Goal: Book appointment/travel/reservation

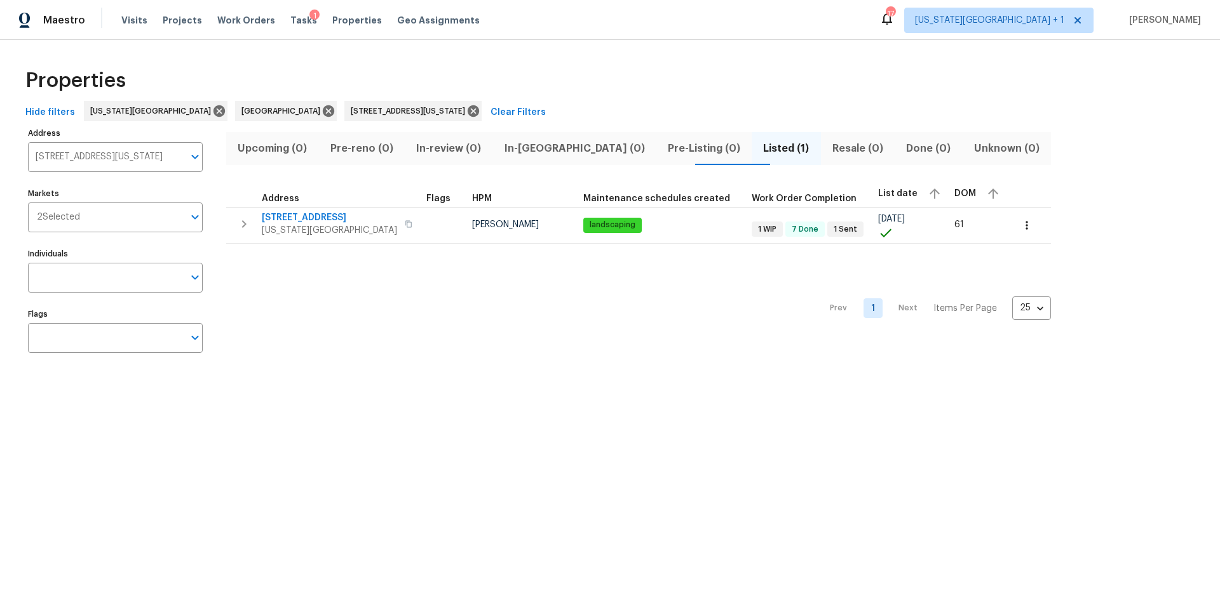
click at [290, 23] on span "Tasks" at bounding box center [303, 20] width 27 height 9
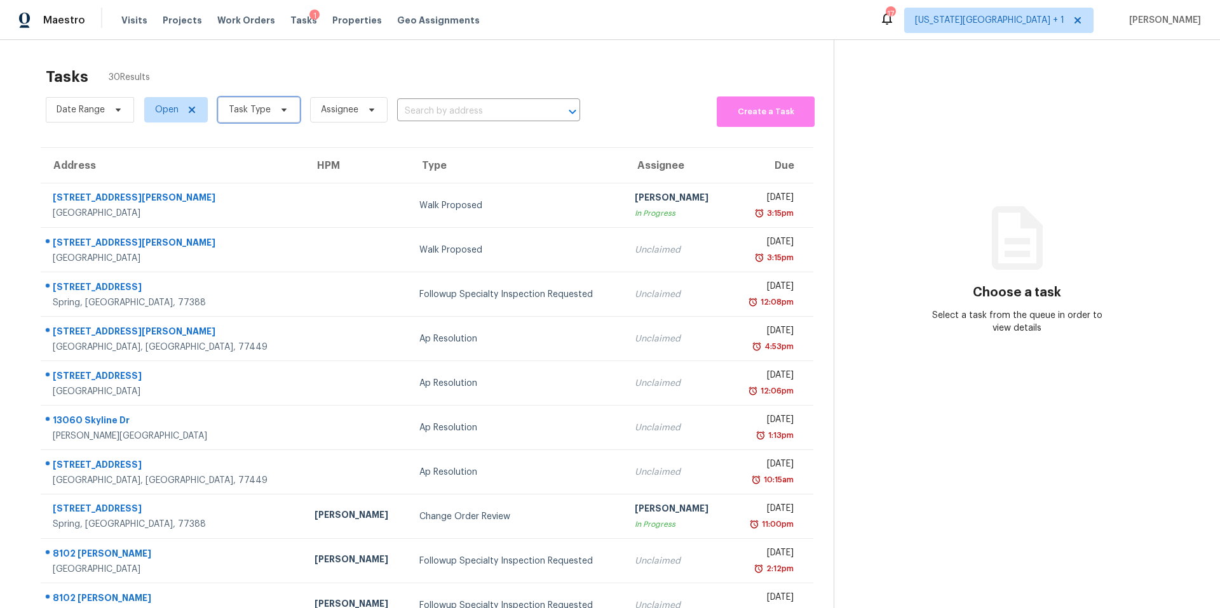
click at [266, 109] on span "Task Type" at bounding box center [250, 110] width 42 height 13
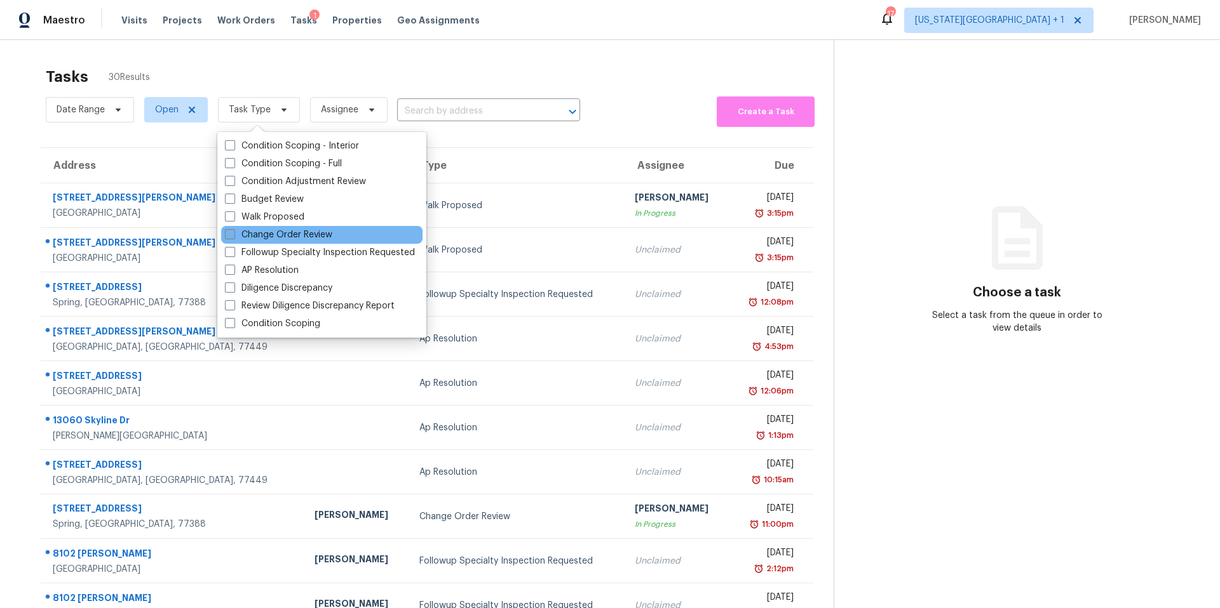
click at [255, 233] on label "Change Order Review" at bounding box center [278, 235] width 107 height 13
click at [233, 233] on input "Change Order Review" at bounding box center [229, 233] width 8 height 8
checkbox input "true"
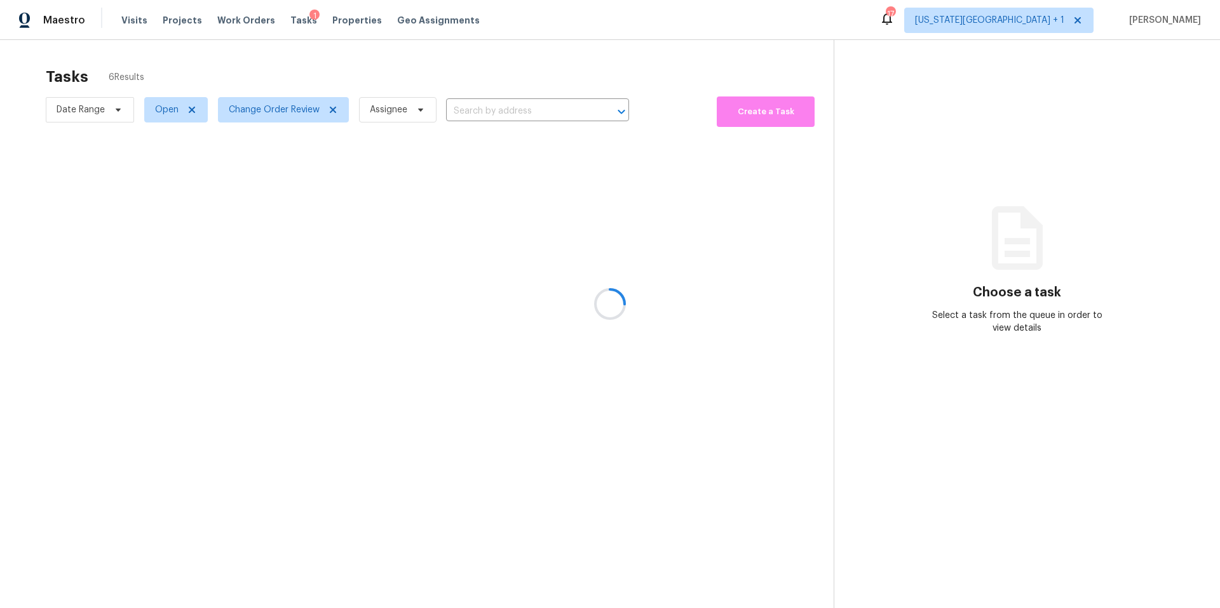
click at [335, 76] on div at bounding box center [610, 304] width 1220 height 608
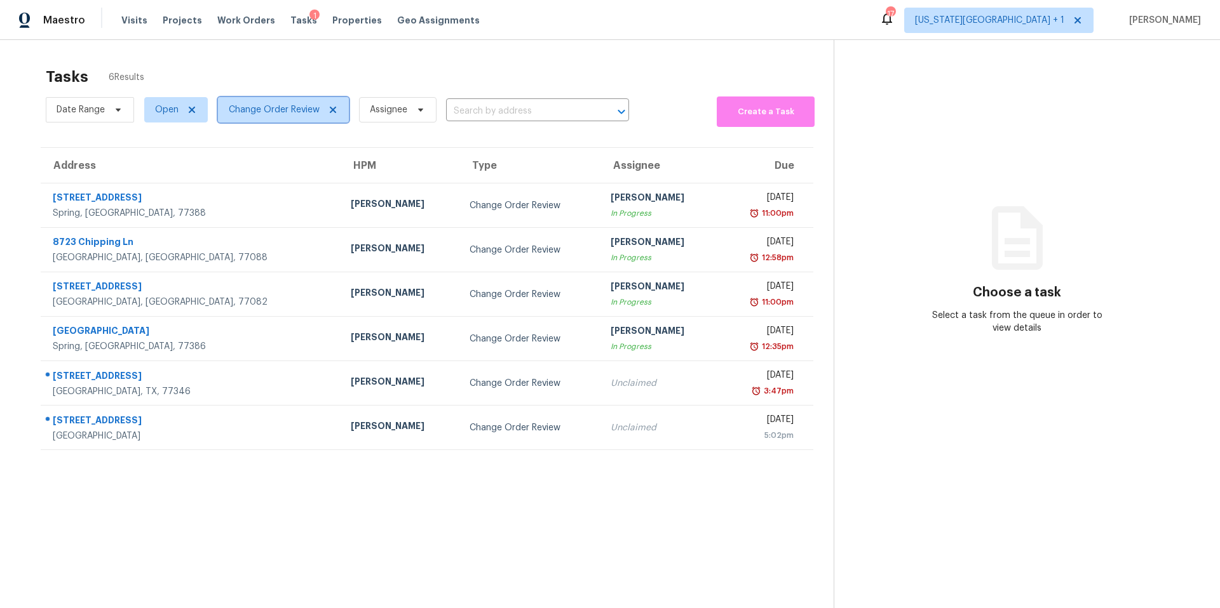
click at [279, 112] on span "Change Order Review" at bounding box center [274, 110] width 91 height 13
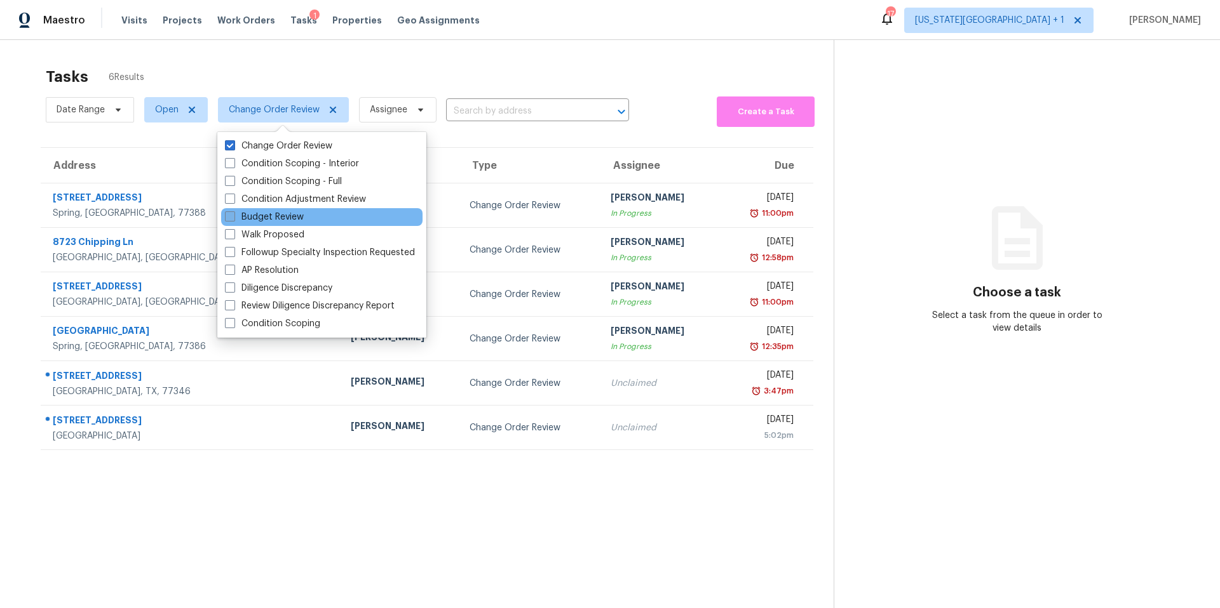
click at [251, 220] on label "Budget Review" at bounding box center [264, 217] width 79 height 13
click at [233, 219] on input "Budget Review" at bounding box center [229, 215] width 8 height 8
checkbox input "true"
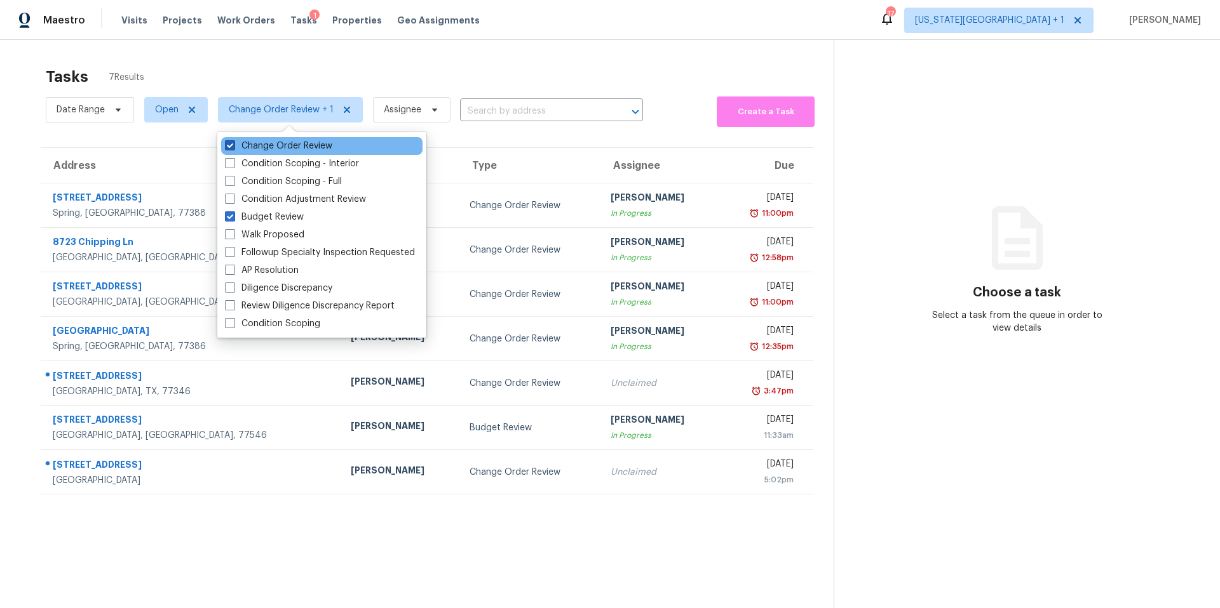
click at [258, 140] on label "Change Order Review" at bounding box center [278, 146] width 107 height 13
click at [233, 140] on input "Change Order Review" at bounding box center [229, 144] width 8 height 8
checkbox input "false"
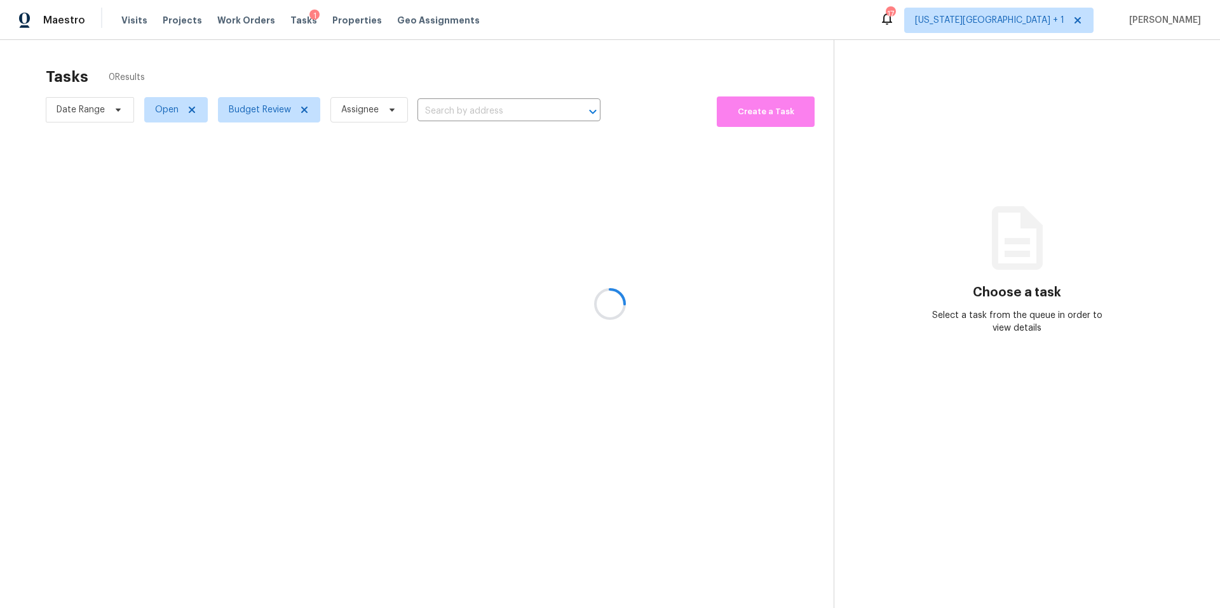
click at [269, 70] on div at bounding box center [610, 304] width 1220 height 608
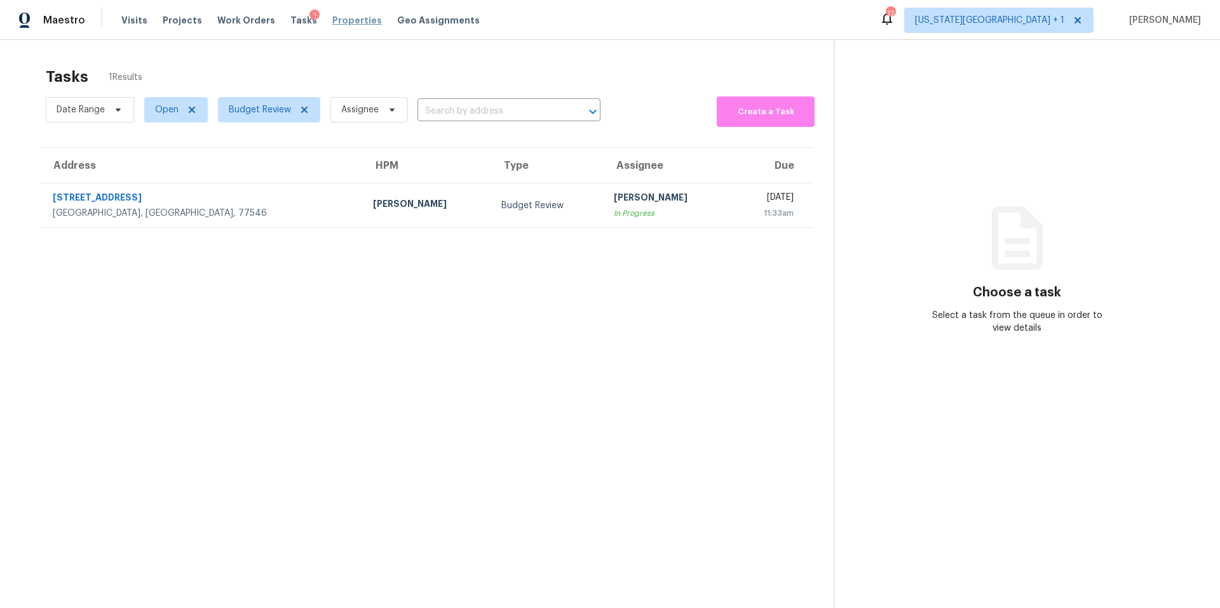
click at [337, 18] on span "Properties" at bounding box center [357, 20] width 50 height 13
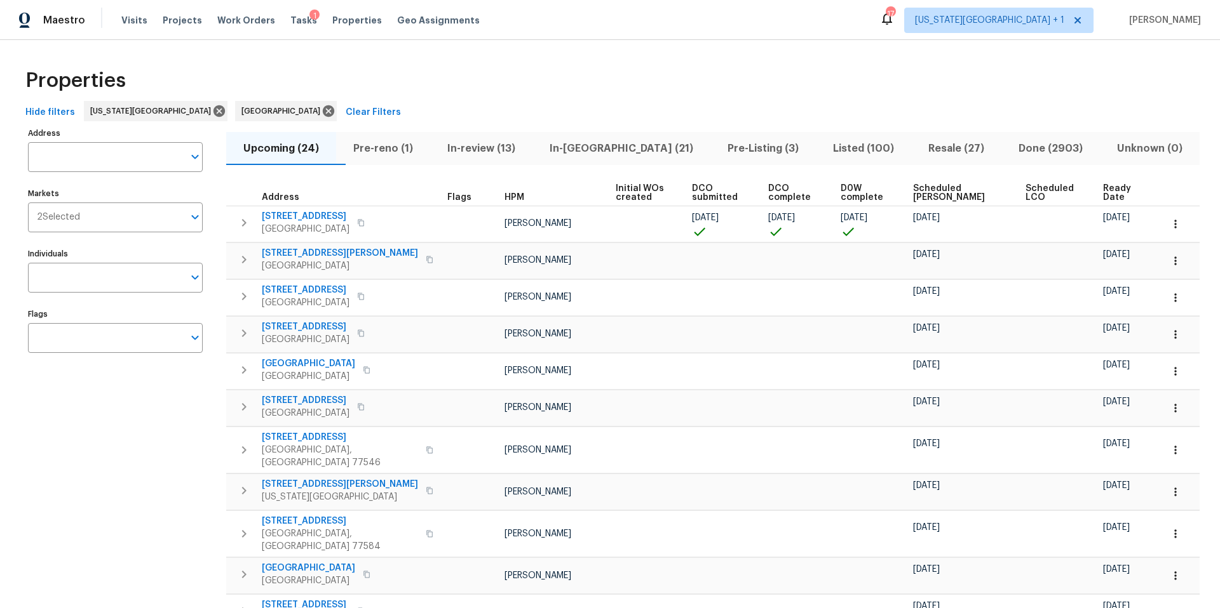
click at [105, 161] on input "Address" at bounding box center [106, 157] width 156 height 30
type input "3"
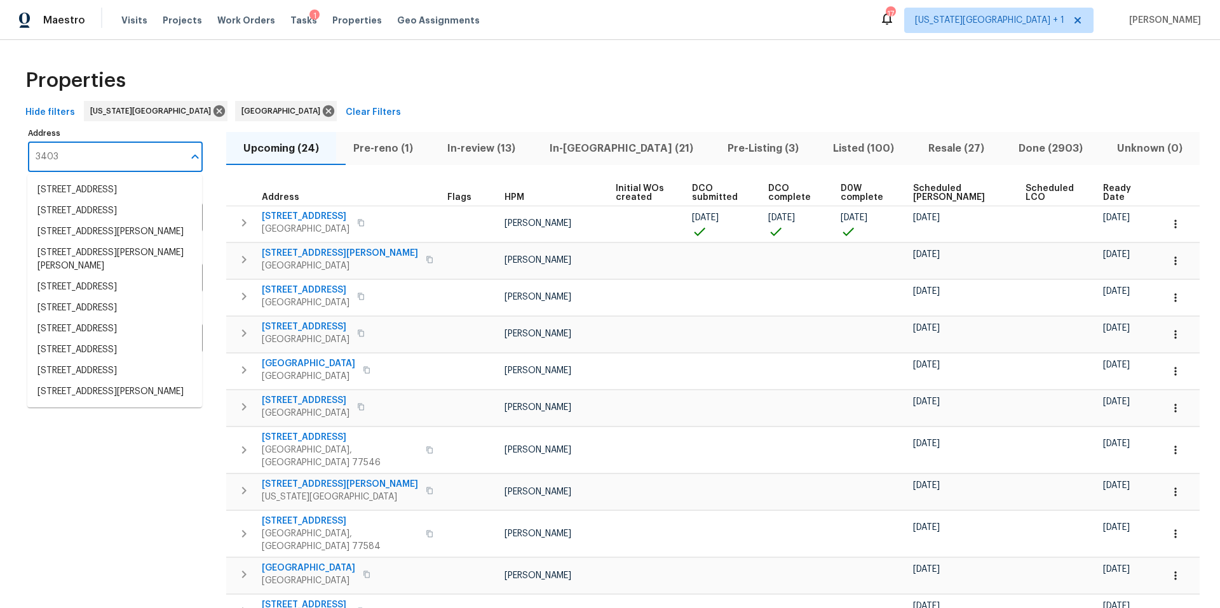
type input "3403"
click at [88, 382] on li "3403 Satin Leaf Ln Richmond TX 77469" at bounding box center [114, 371] width 175 height 21
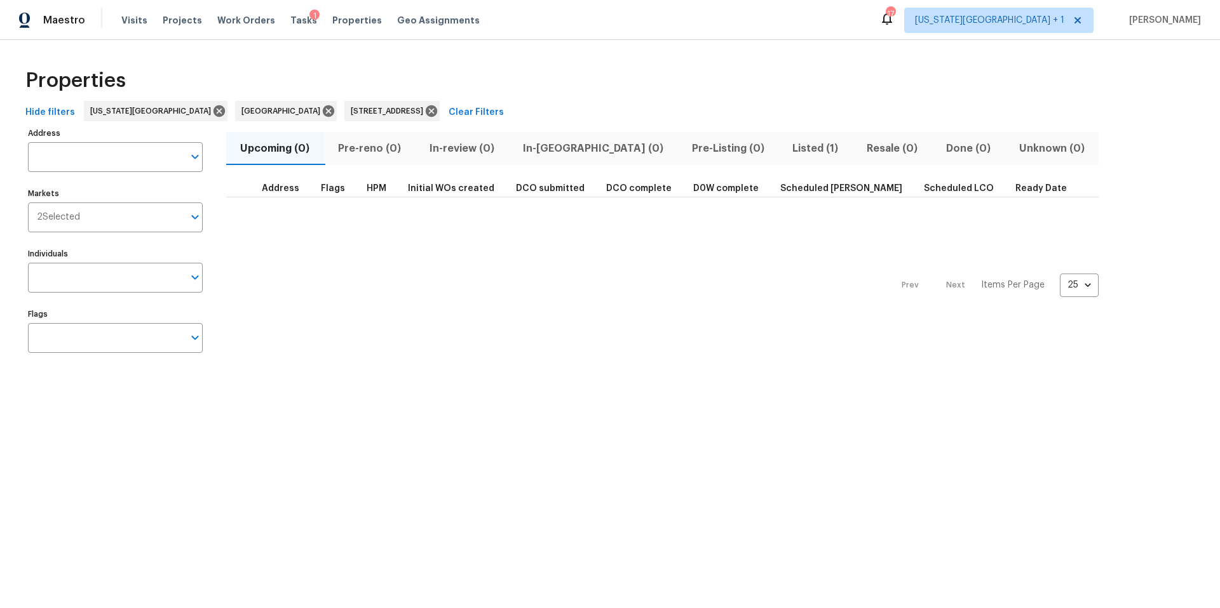
type input "3403 Satin Leaf Ln Richmond TX 77469"
click at [130, 22] on span "Visits" at bounding box center [134, 20] width 26 height 13
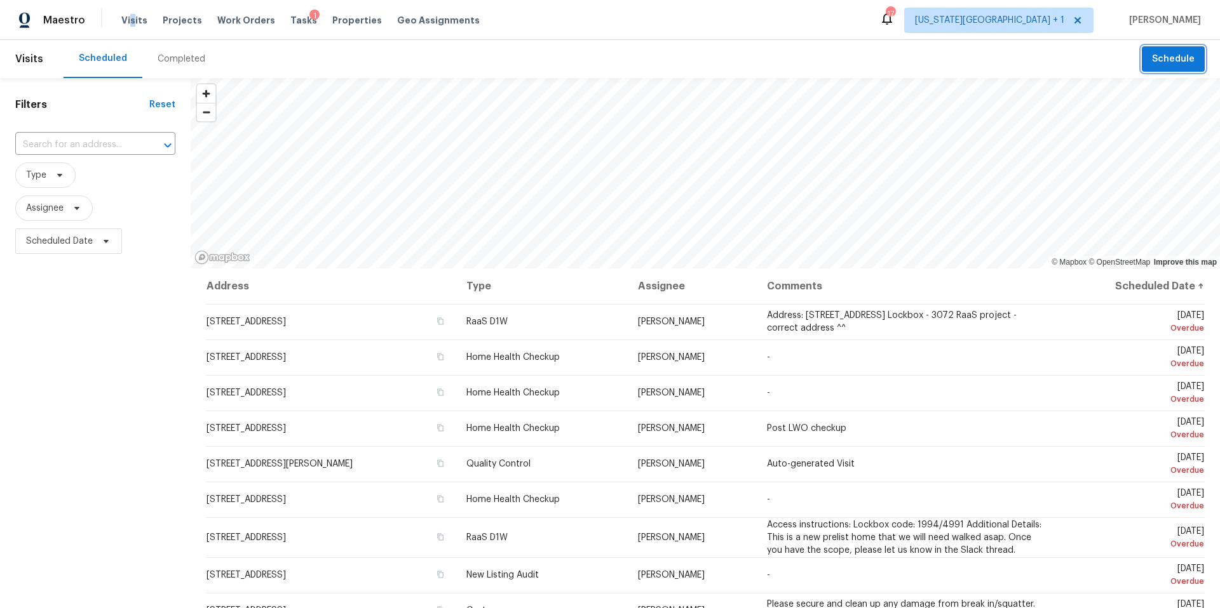
click at [1190, 65] on span "Schedule" at bounding box center [1173, 59] width 43 height 16
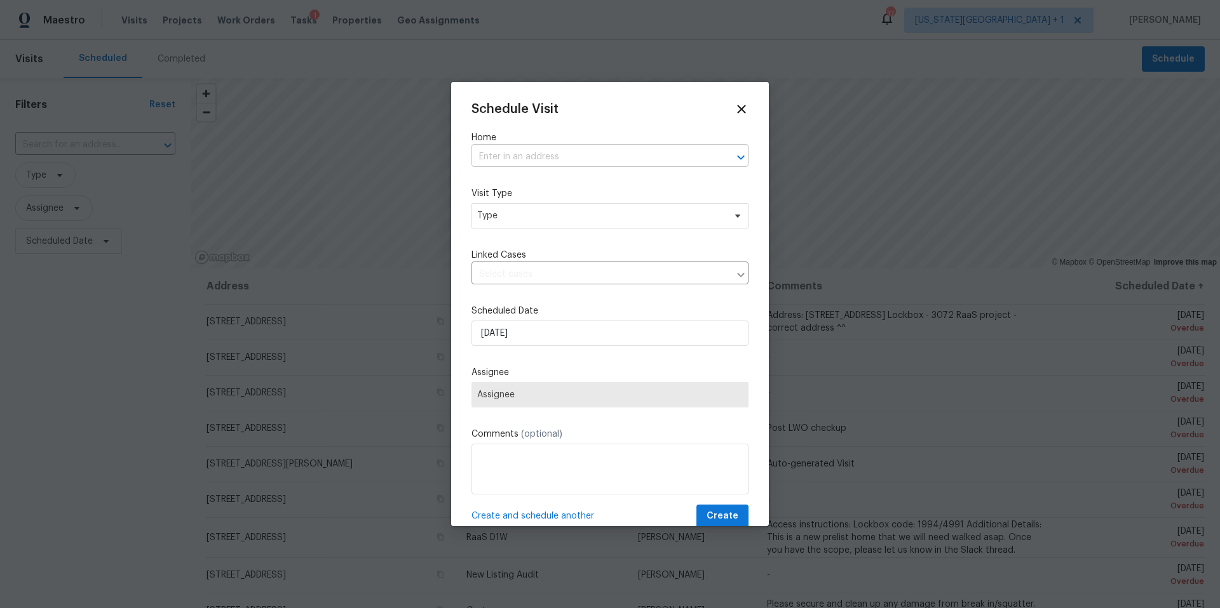
click at [542, 159] on input "text" at bounding box center [591, 157] width 241 height 20
type input "3403 Satin Lea"
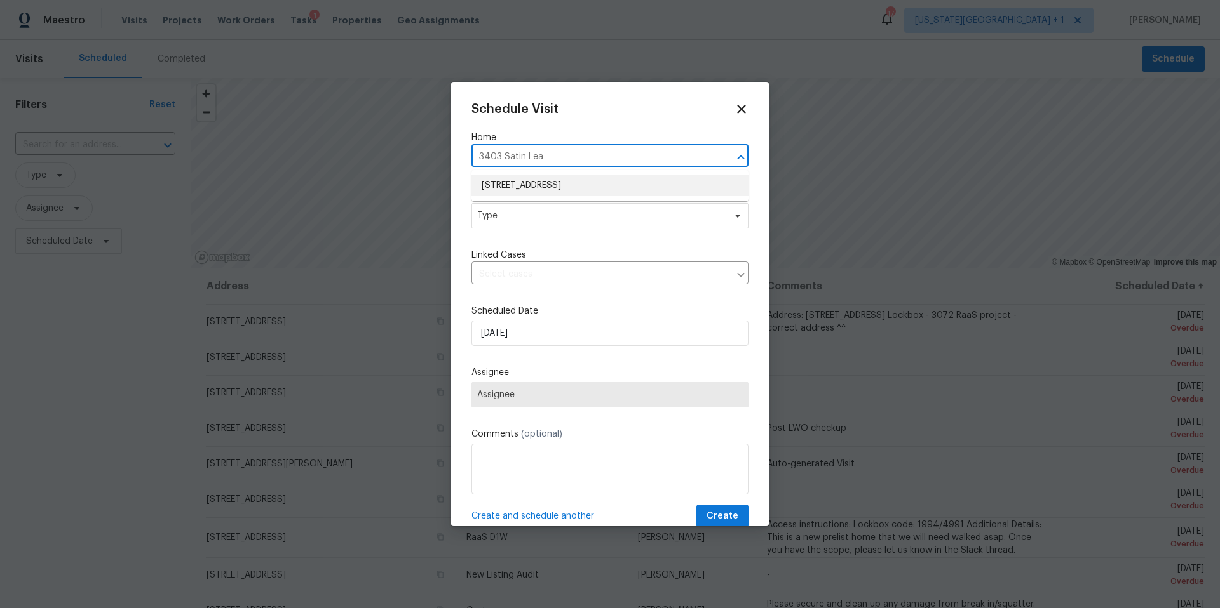
click at [530, 189] on li "3403 Satin Leaf Ln, Richmond, TX 77469" at bounding box center [609, 185] width 277 height 21
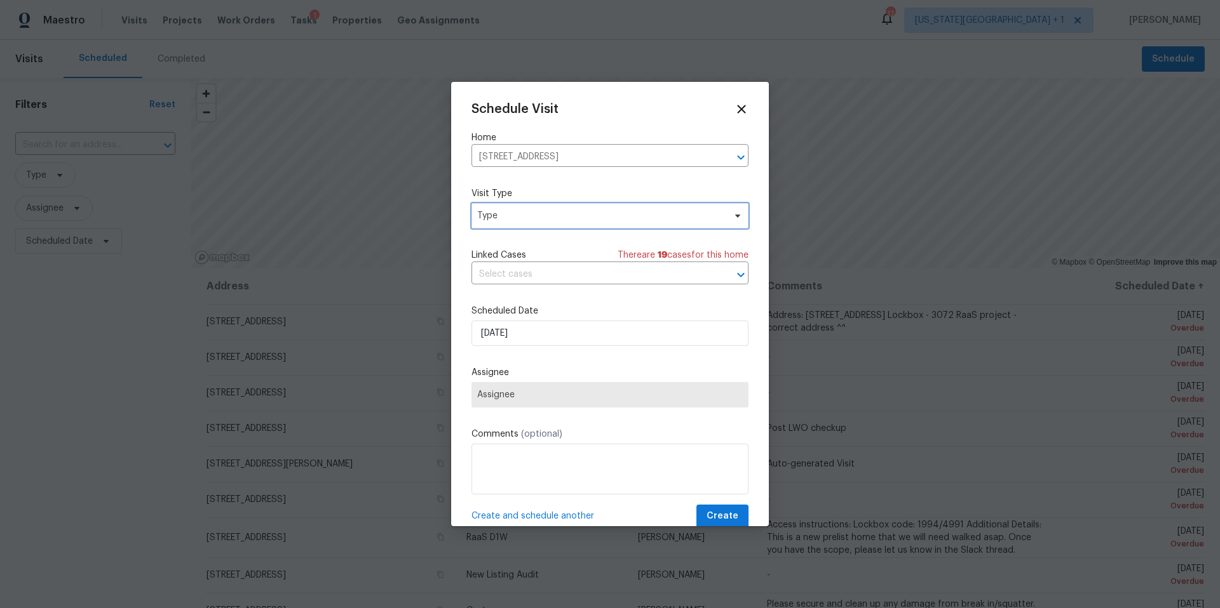
click at [528, 215] on span "Type" at bounding box center [600, 216] width 247 height 13
type input "progress"
click at [501, 290] on div "Progress" at bounding box center [497, 294] width 37 height 13
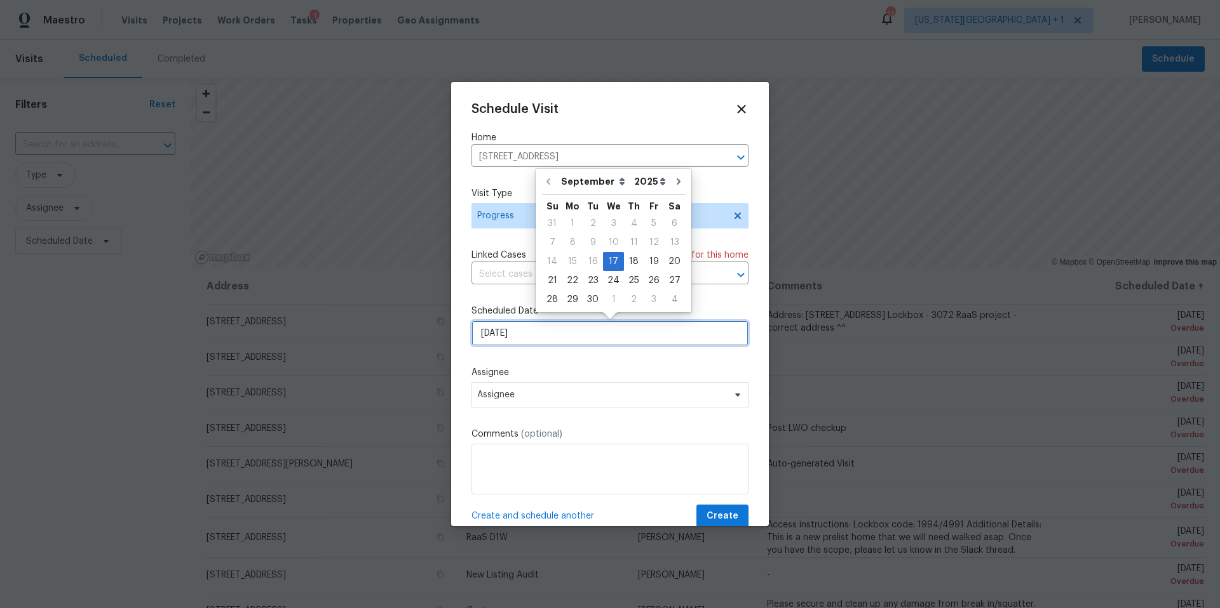
click at [535, 340] on input "[DATE]" at bounding box center [609, 333] width 277 height 25
click at [631, 263] on div "18" at bounding box center [634, 262] width 20 height 18
type input "[DATE]"
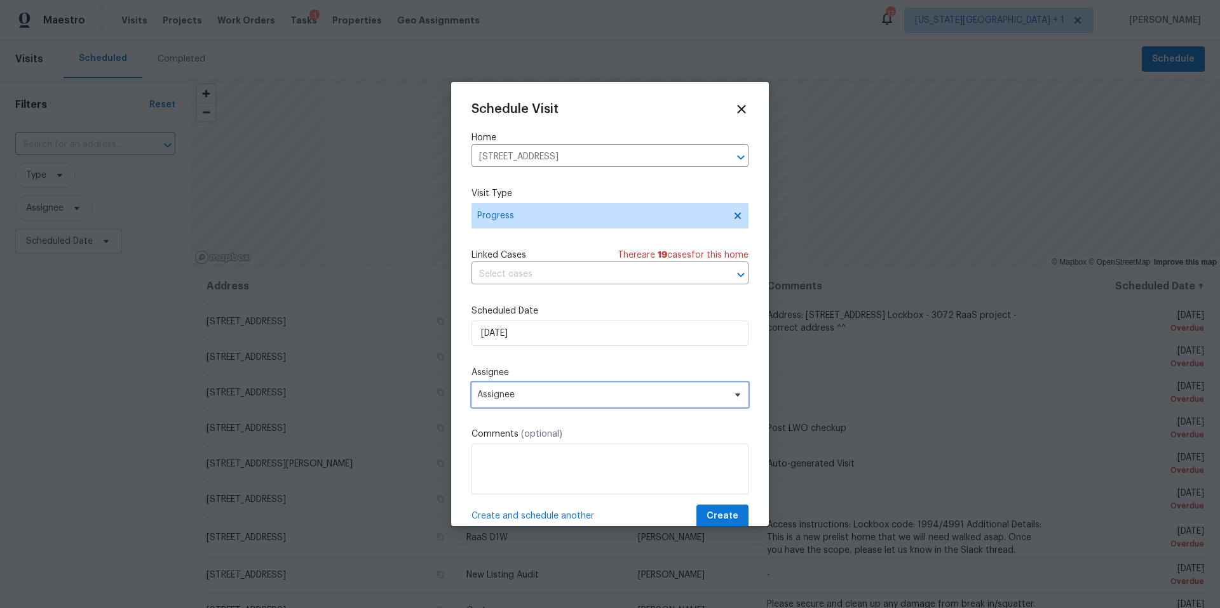
click at [516, 391] on span "Assignee" at bounding box center [601, 395] width 249 height 10
type input "luis"
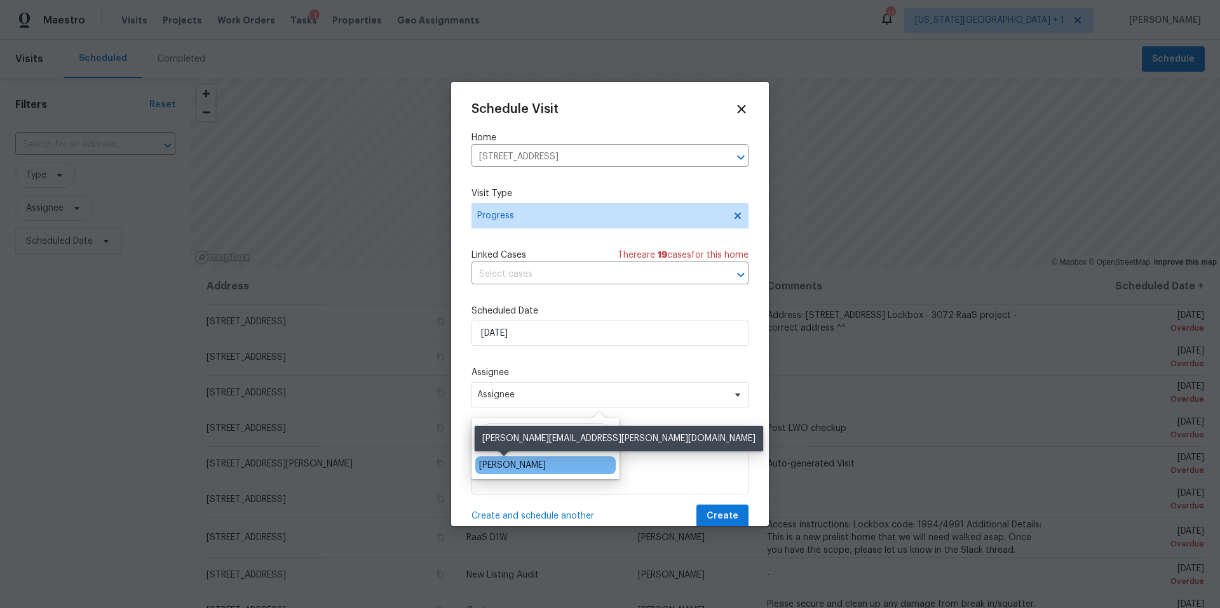
click at [488, 459] on div "[PERSON_NAME]" at bounding box center [512, 465] width 67 height 13
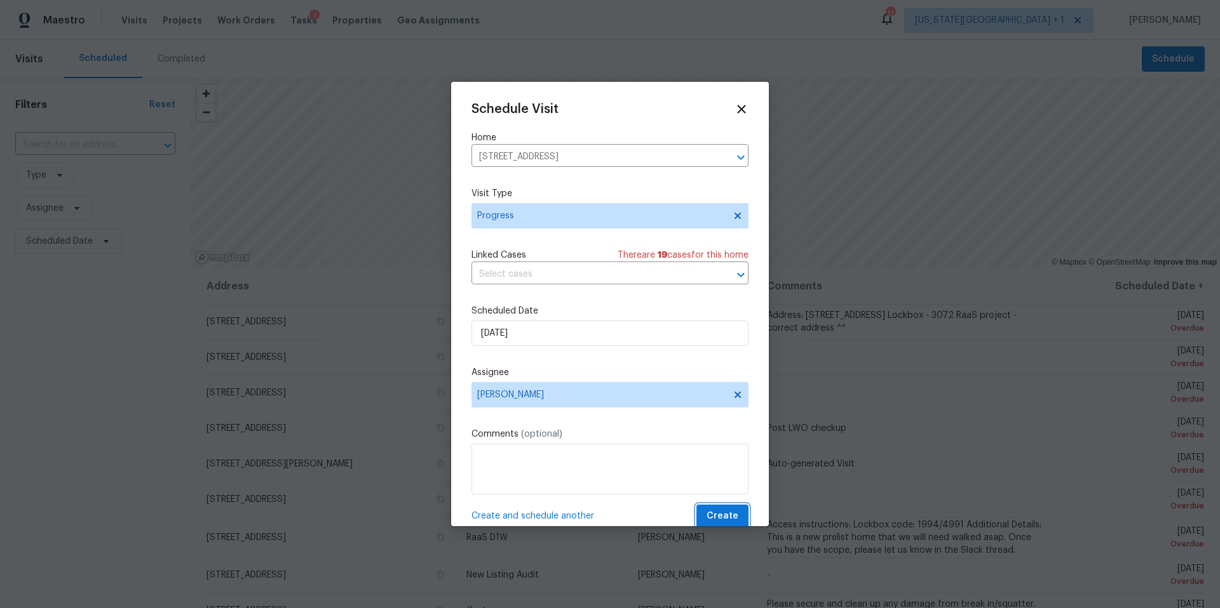
click at [722, 512] on span "Create" at bounding box center [722, 517] width 32 height 16
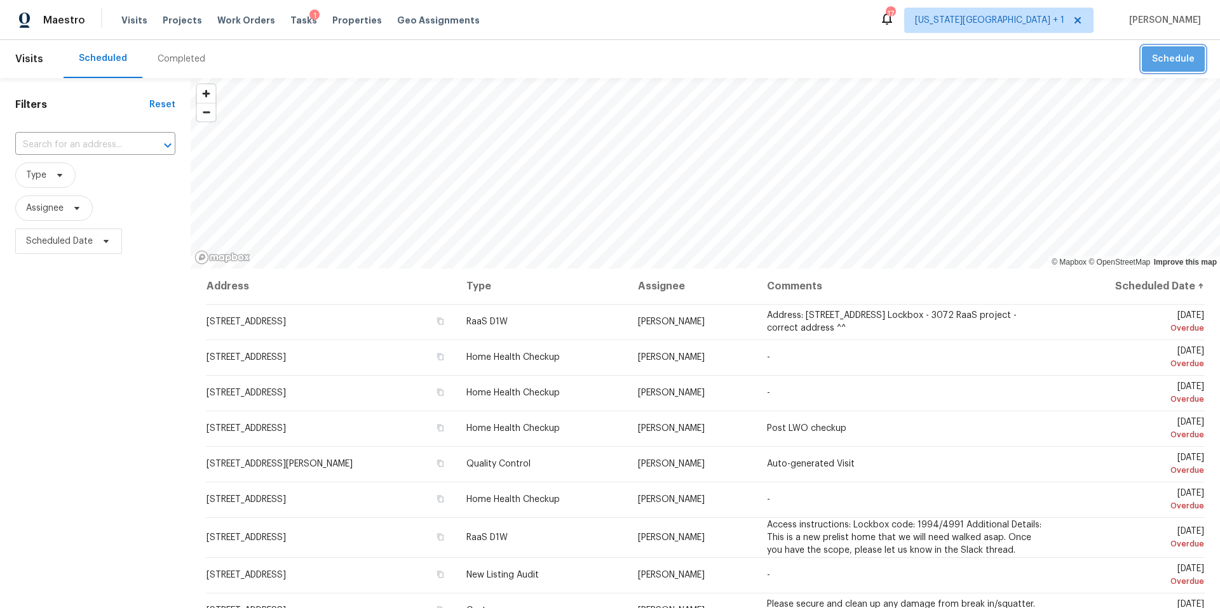
click at [1174, 65] on span "Schedule" at bounding box center [1173, 59] width 43 height 16
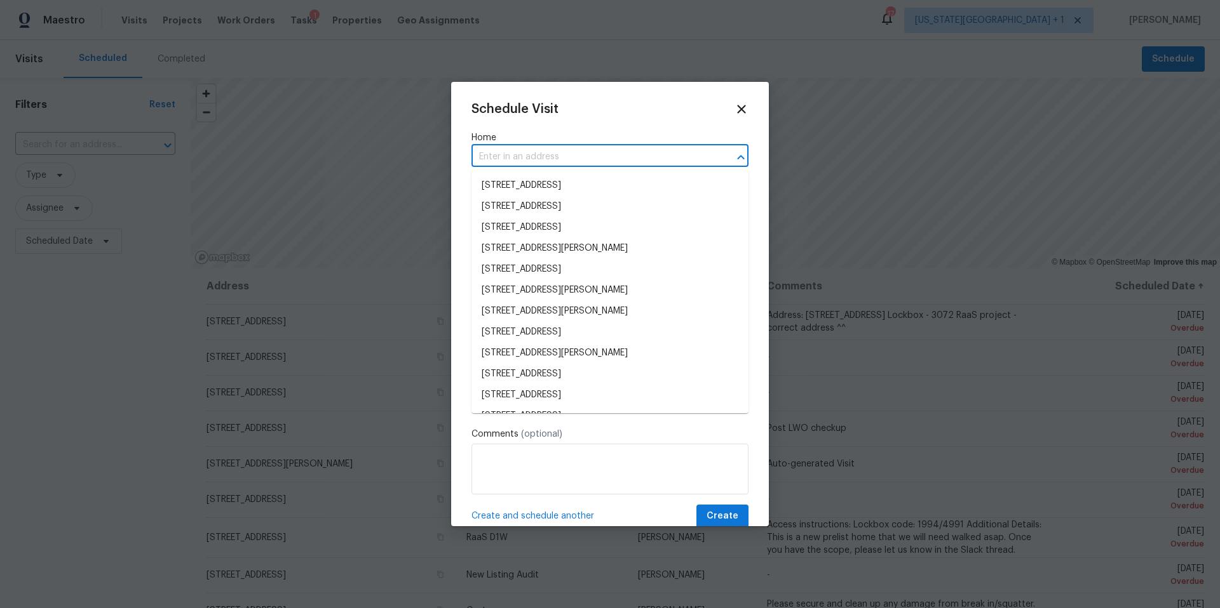
click at [513, 159] on input "text" at bounding box center [591, 157] width 241 height 20
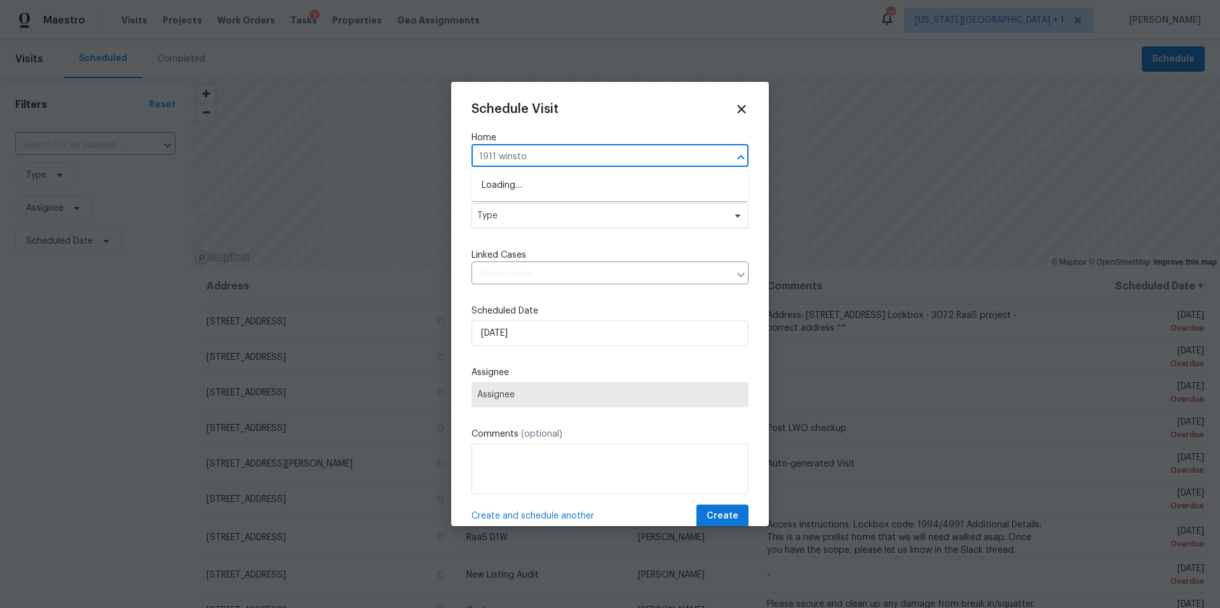
type input "1911 winston"
click at [497, 186] on li "1911 Winston Store Loop, Richmond, TX 77469" at bounding box center [609, 185] width 277 height 21
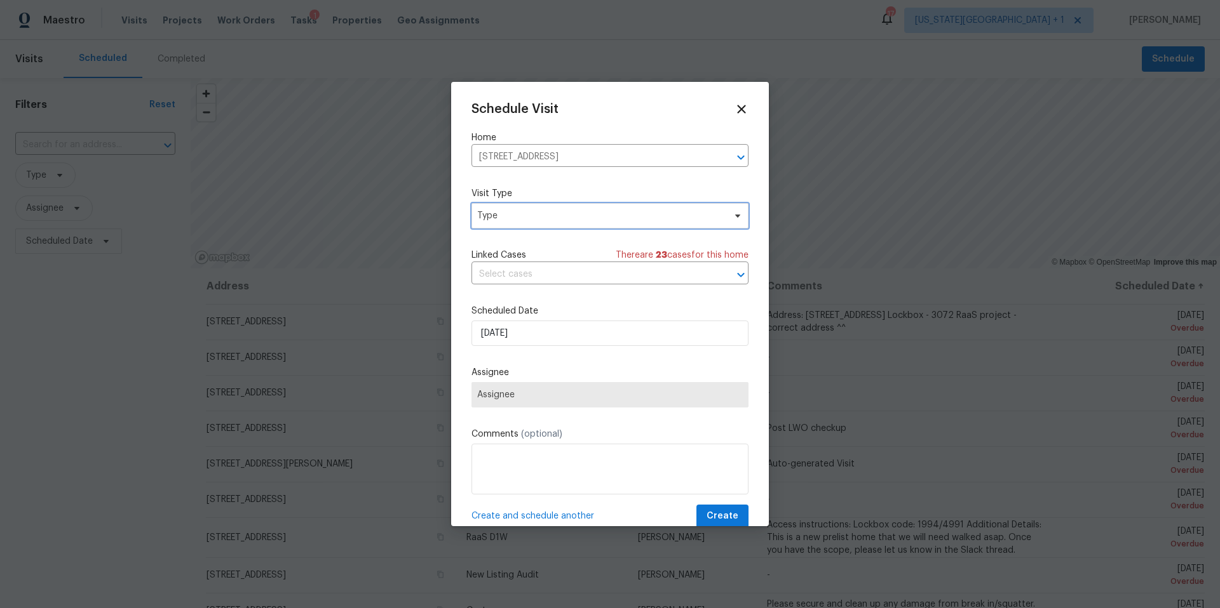
click at [516, 216] on span "Type" at bounding box center [600, 216] width 247 height 13
type input "prog"
click at [497, 288] on div "Progress" at bounding box center [497, 294] width 37 height 13
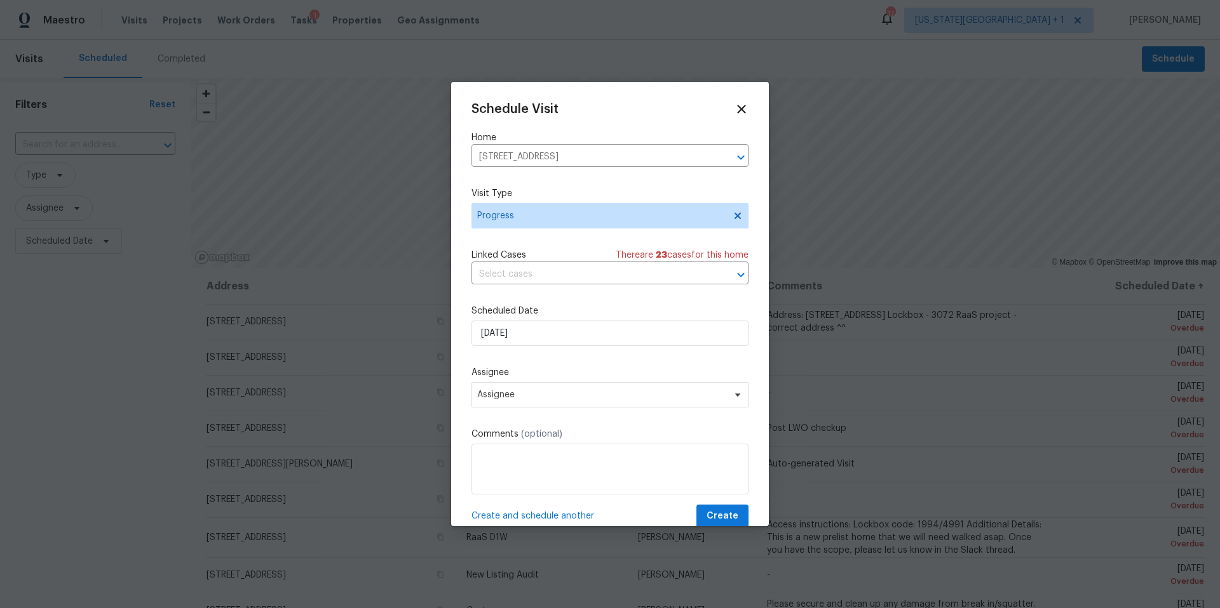
click at [545, 347] on div "Schedule Visit Home 1911 Winston Store Loop, Richmond, TX 77469 ​ Visit Type Pr…" at bounding box center [609, 315] width 277 height 426
click at [550, 333] on input "[DATE]" at bounding box center [609, 333] width 277 height 25
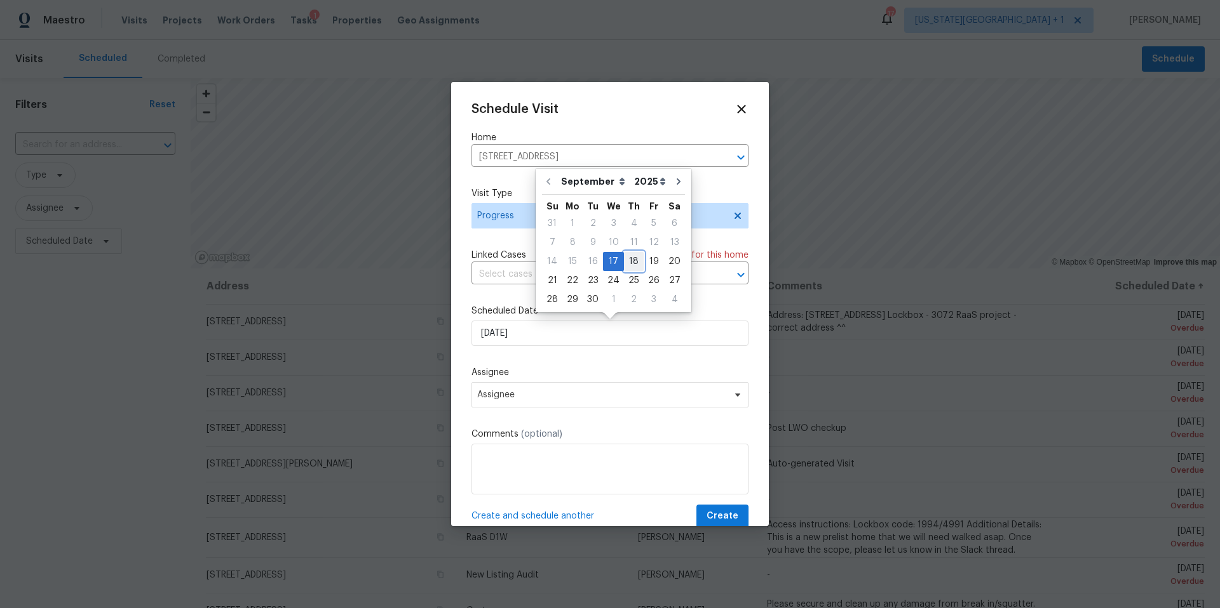
click at [629, 258] on div "18" at bounding box center [634, 262] width 20 height 18
type input "[DATE]"
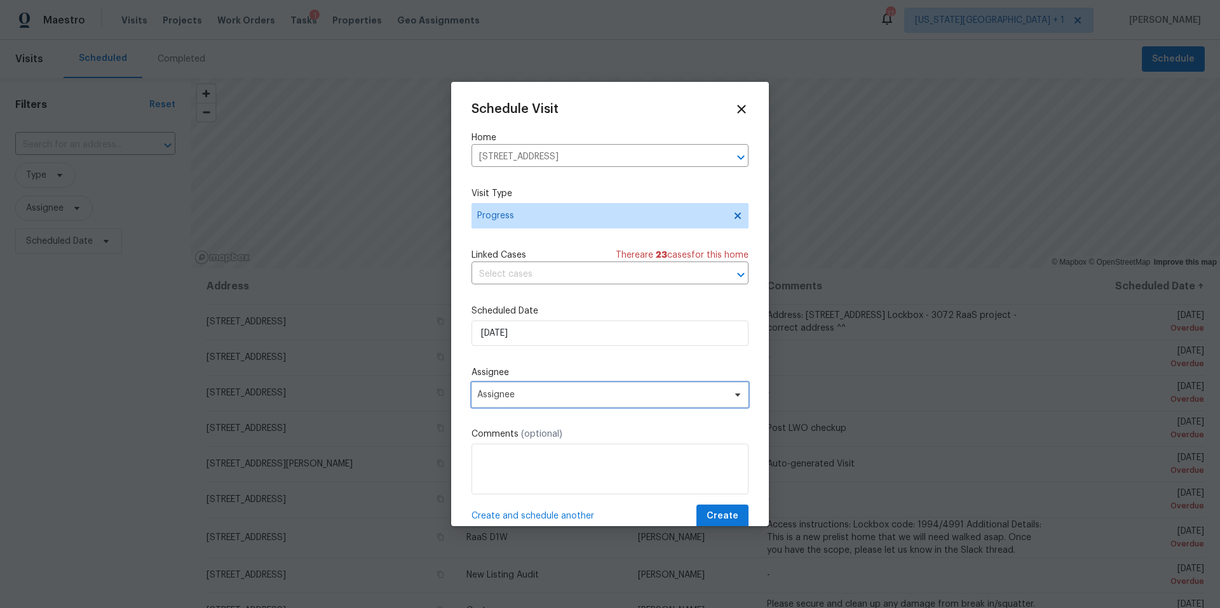
click at [514, 399] on span "Assignee" at bounding box center [601, 395] width 249 height 10
type input "luis"
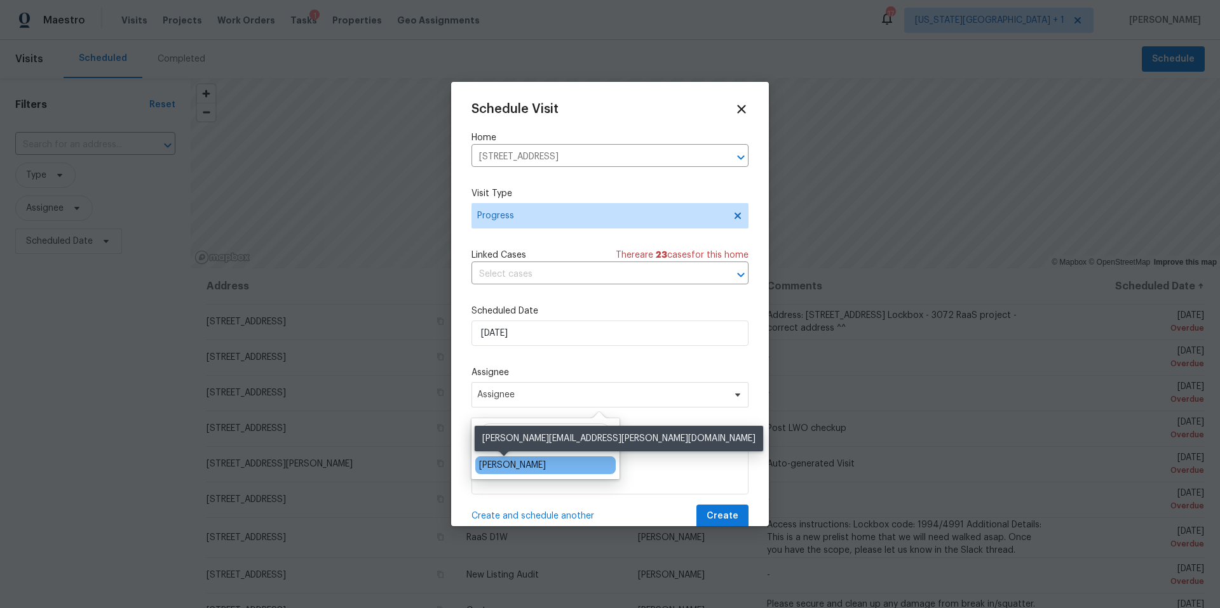
click at [491, 466] on div "[PERSON_NAME]" at bounding box center [512, 465] width 67 height 13
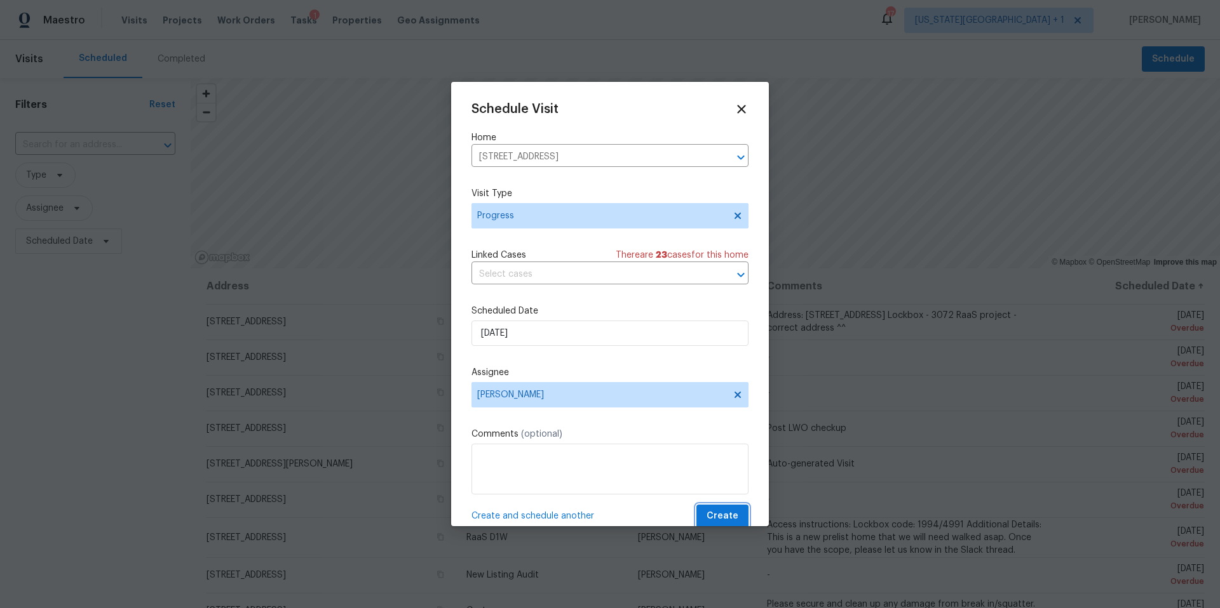
click at [720, 514] on span "Create" at bounding box center [722, 517] width 32 height 16
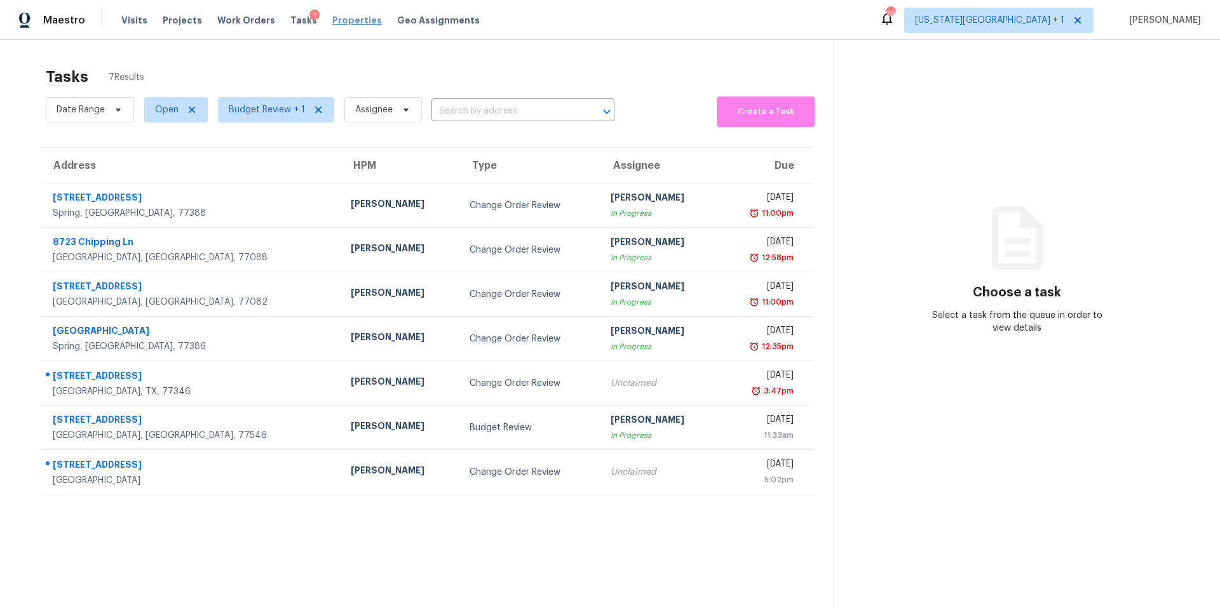
click at [338, 17] on span "Properties" at bounding box center [357, 20] width 50 height 13
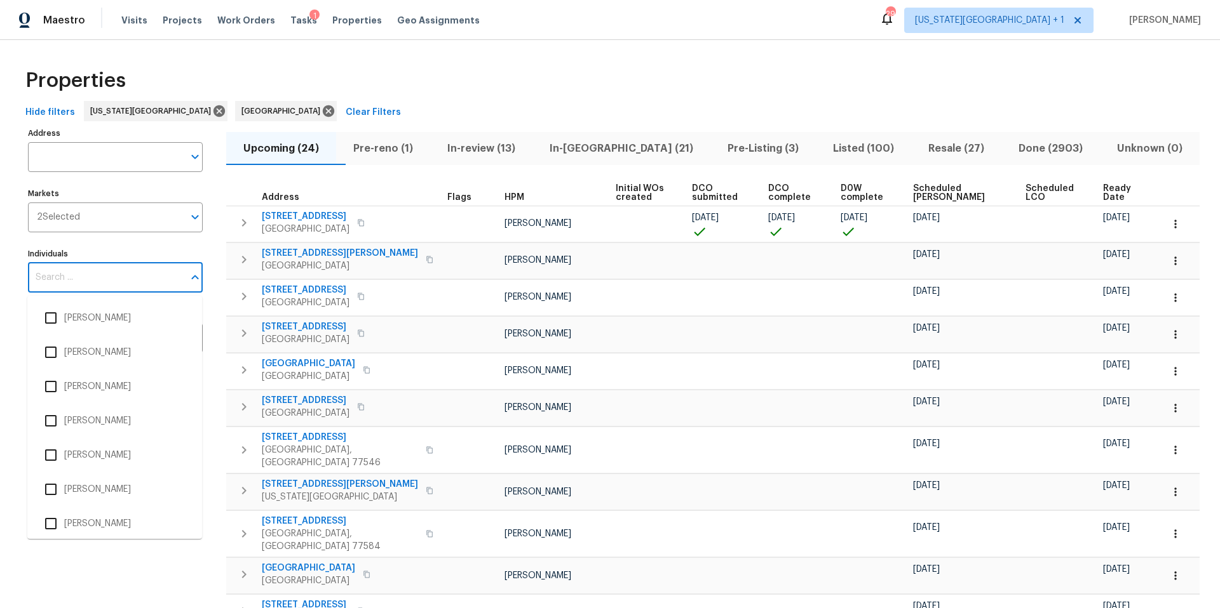
click at [87, 288] on input "Individuals" at bounding box center [106, 278] width 156 height 30
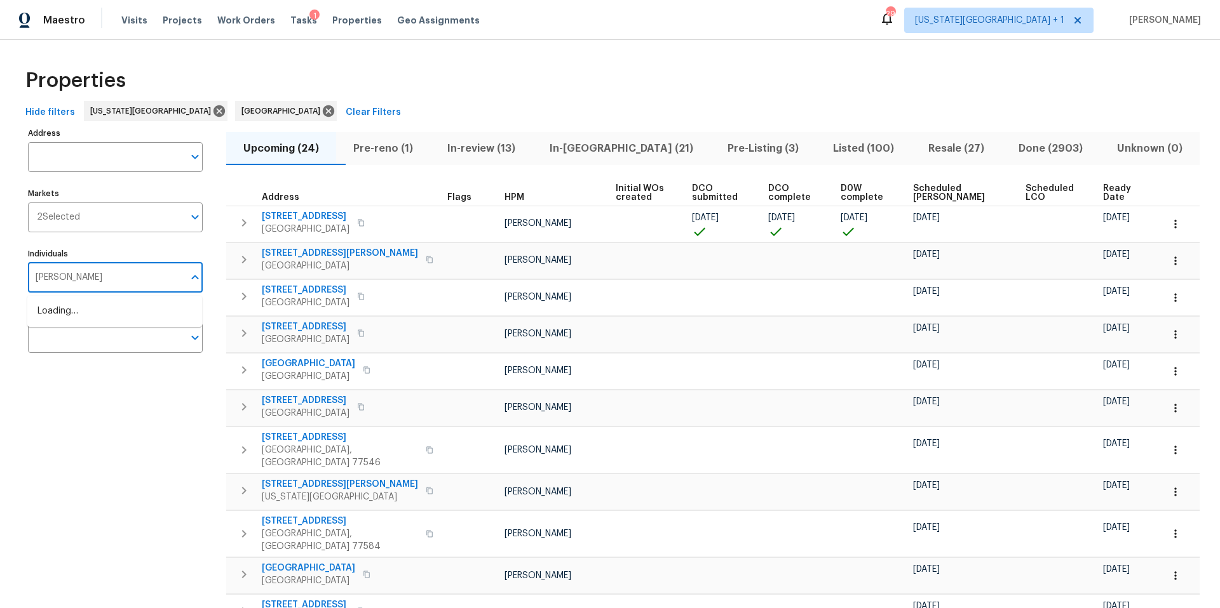
type input "stephen lacy"
click at [75, 325] on li "[PERSON_NAME]" at bounding box center [114, 318] width 154 height 27
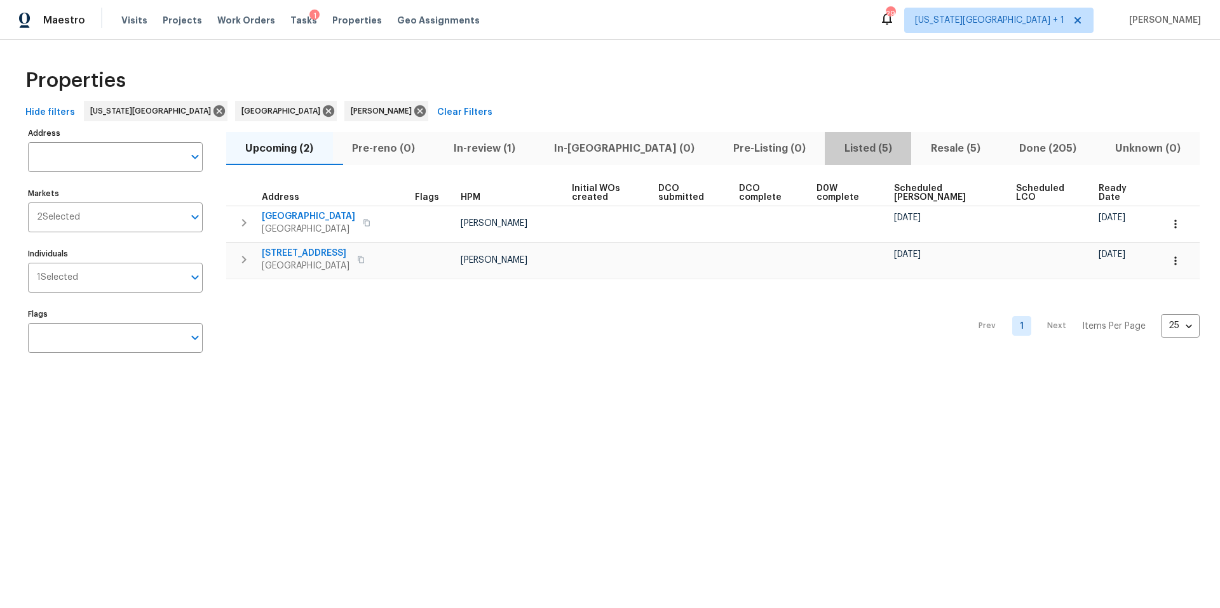
click at [832, 149] on span "Listed (5)" at bounding box center [867, 149] width 71 height 18
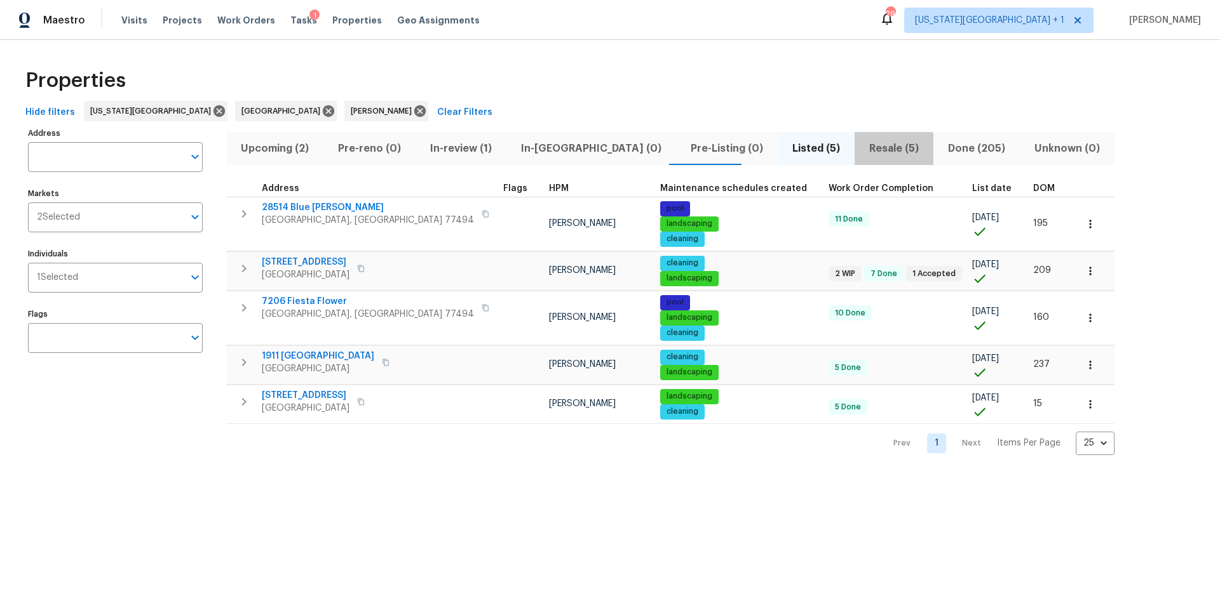
click at [862, 151] on span "Resale (5)" at bounding box center [894, 149] width 64 height 18
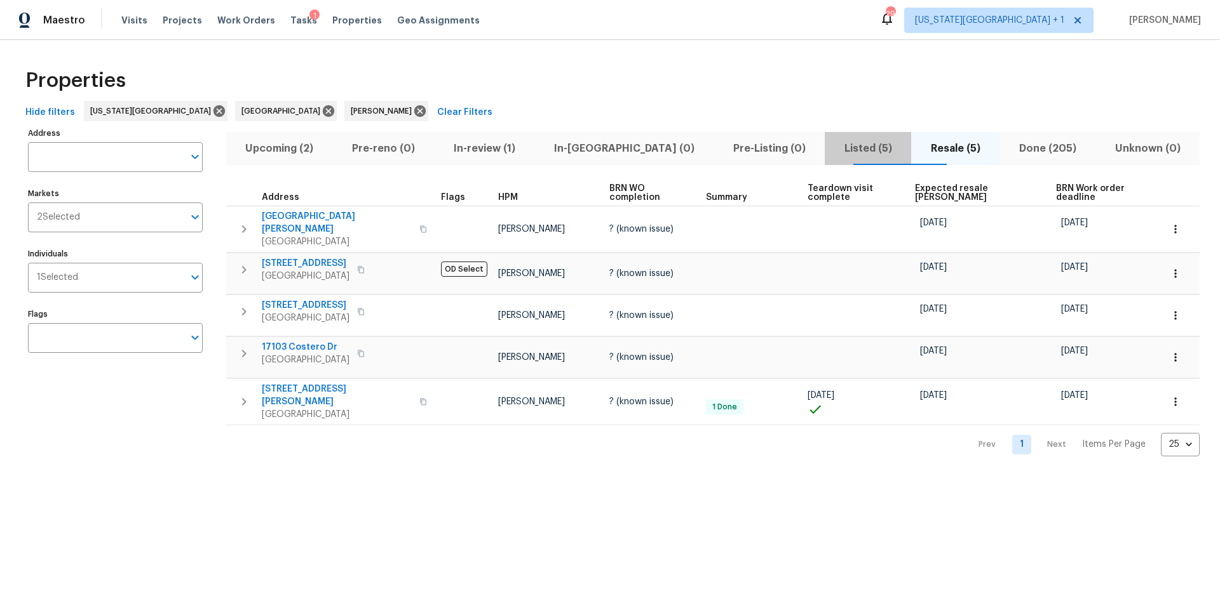
click at [832, 149] on span "Listed (5)" at bounding box center [867, 149] width 71 height 18
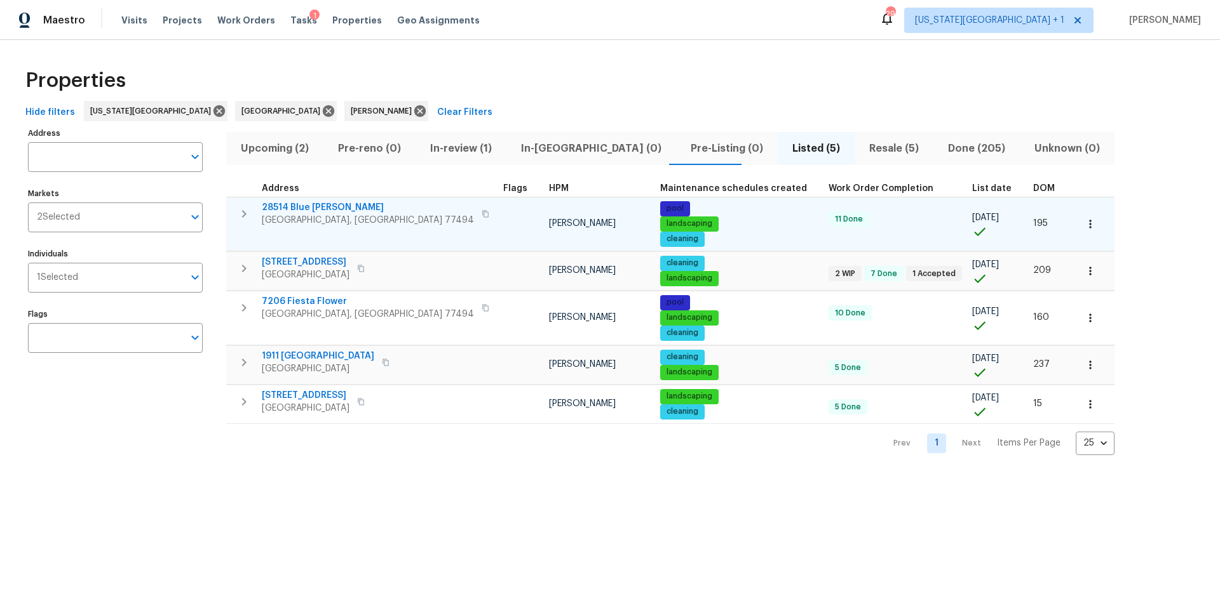
click at [481, 215] on icon "button" at bounding box center [485, 214] width 8 height 8
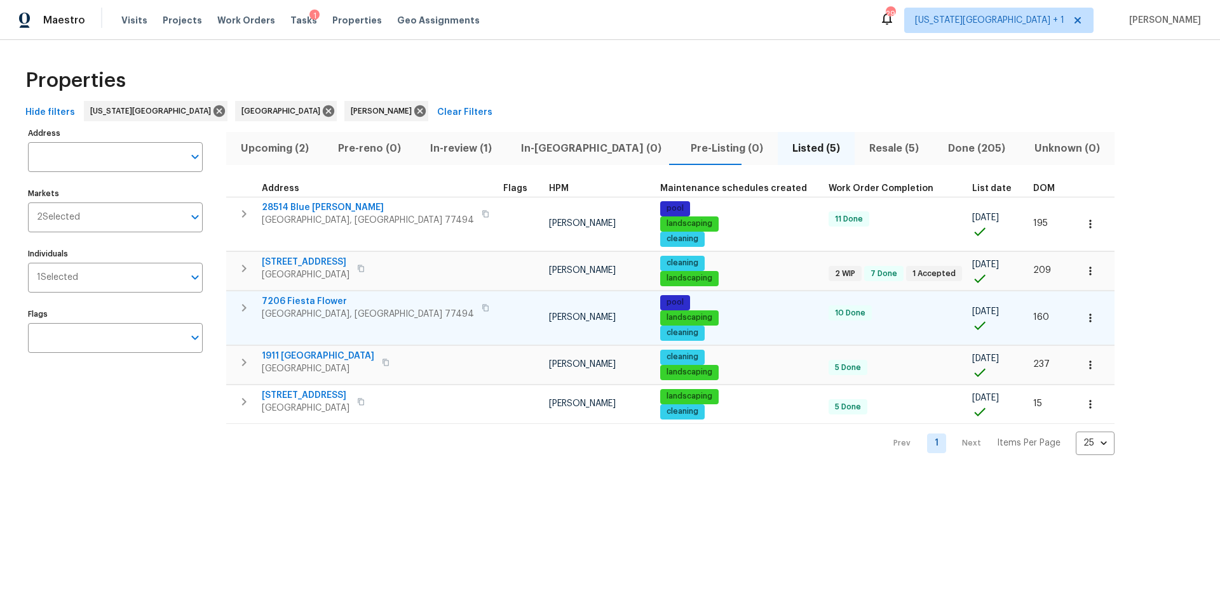
click at [482, 306] on icon "button" at bounding box center [485, 307] width 6 height 7
click at [331, 299] on span "7206 Fiesta Flower" at bounding box center [368, 301] width 212 height 13
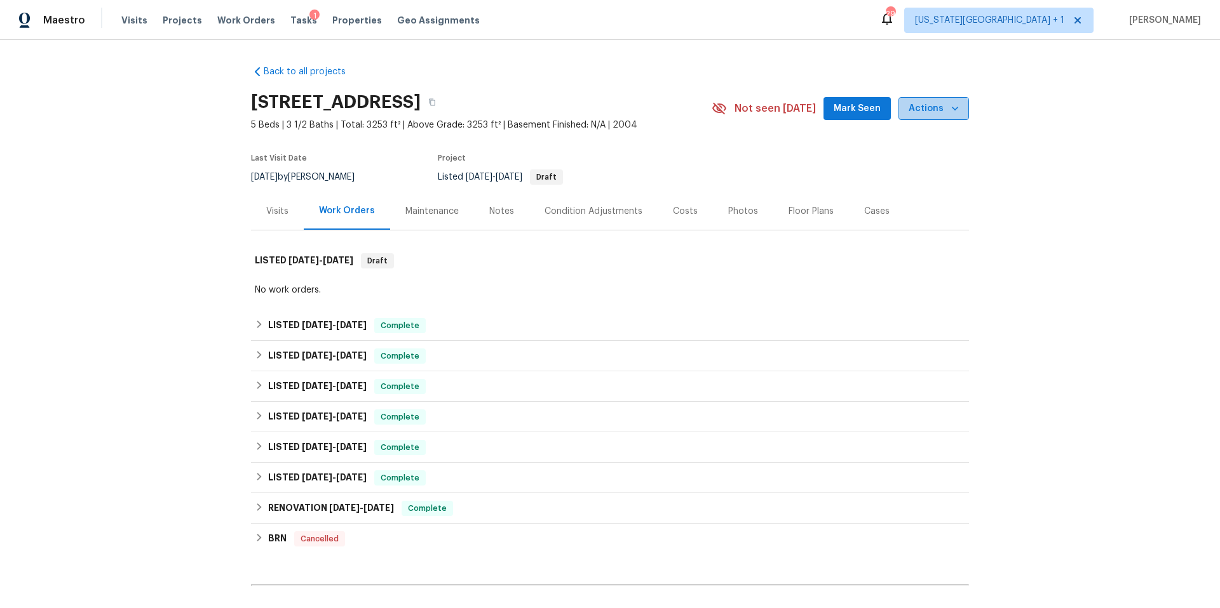
click at [934, 114] on span "Actions" at bounding box center [933, 109] width 50 height 16
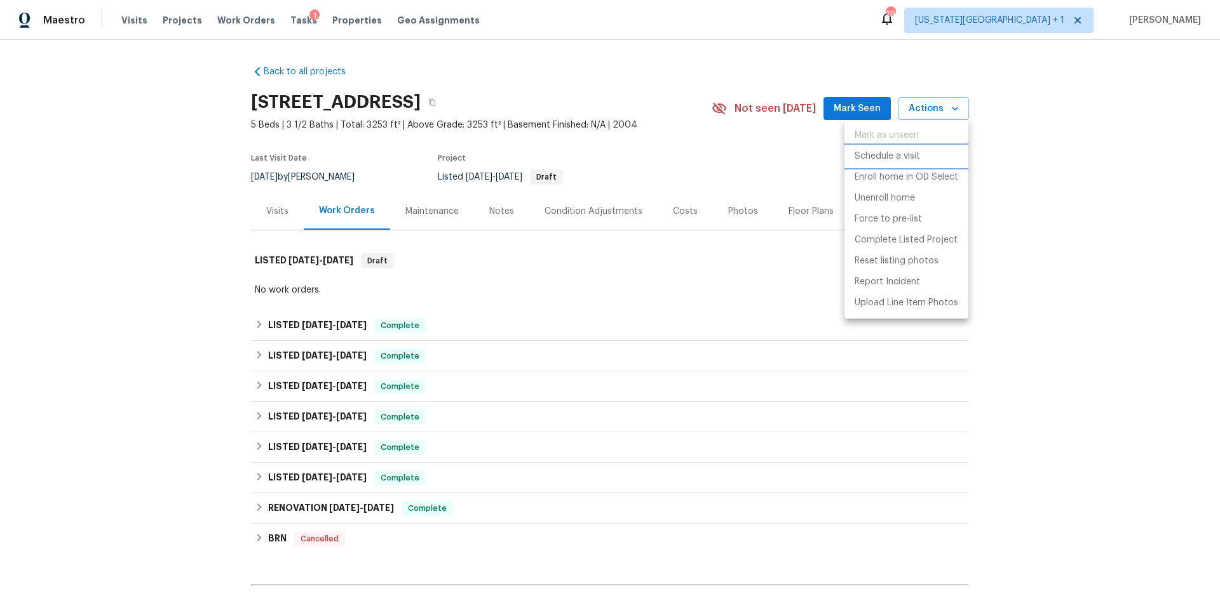
click at [863, 155] on p "Schedule a visit" at bounding box center [886, 156] width 65 height 13
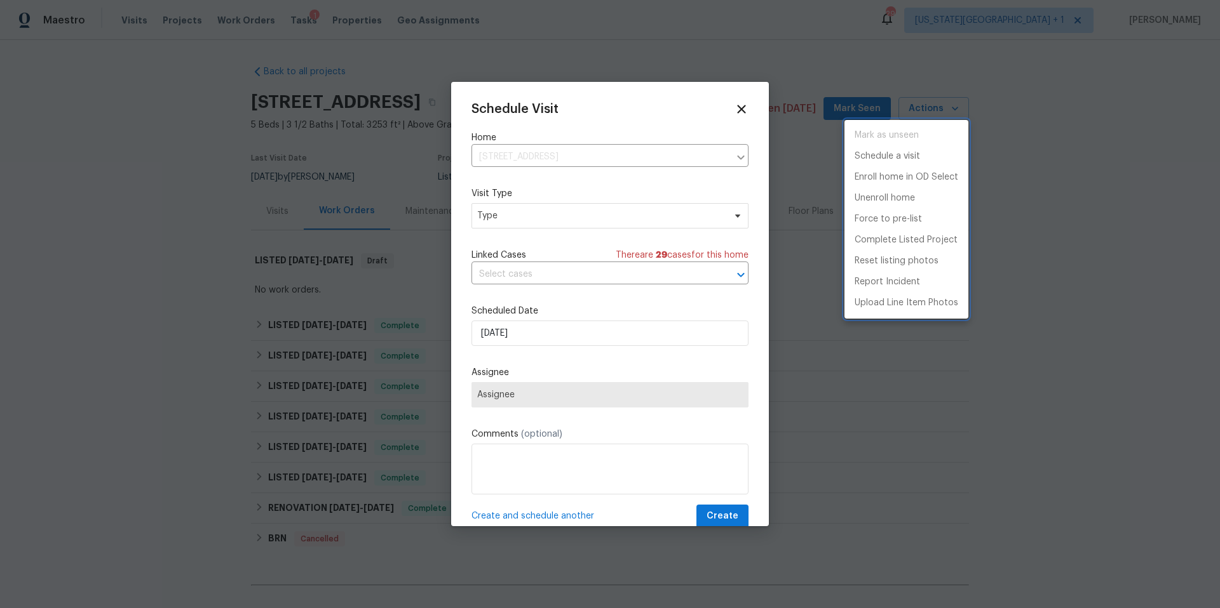
click at [564, 229] on div at bounding box center [610, 304] width 1220 height 608
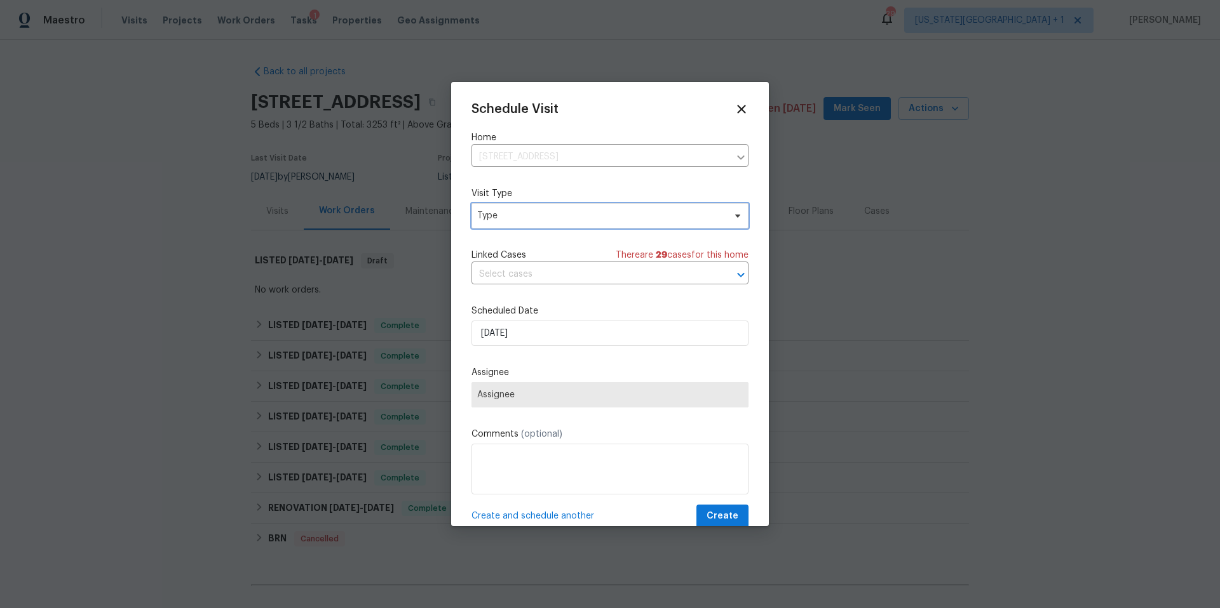
click at [553, 218] on span "Type" at bounding box center [600, 216] width 247 height 13
type input "Progress"
click at [509, 295] on div "Progress" at bounding box center [497, 294] width 37 height 13
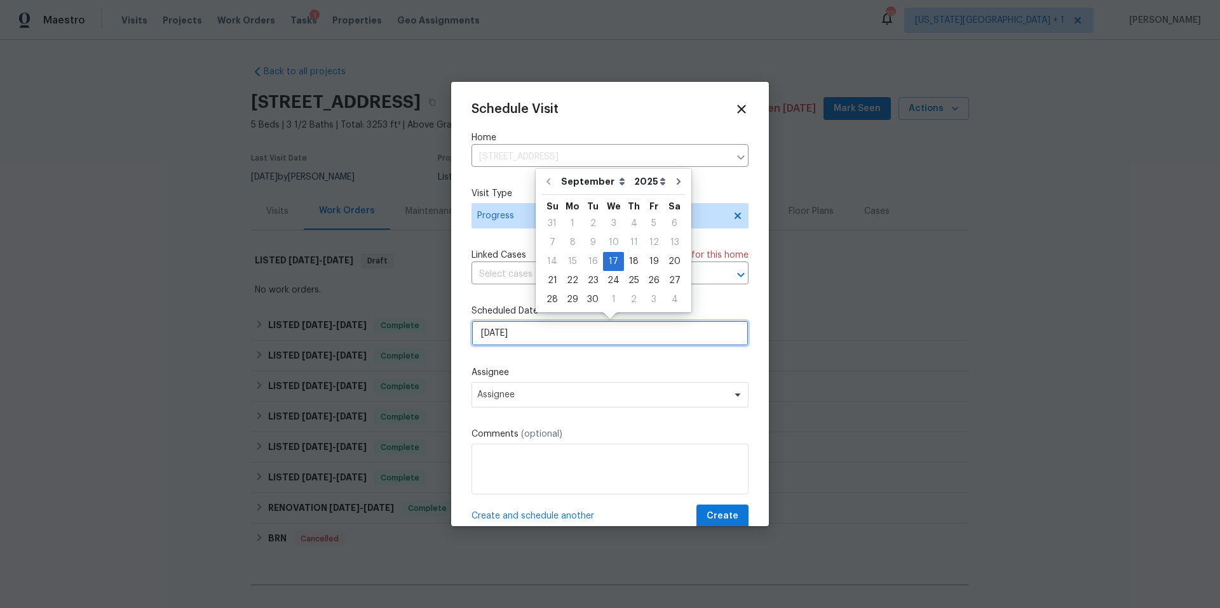
click at [534, 335] on input "[DATE]" at bounding box center [609, 333] width 277 height 25
click at [634, 260] on div "18" at bounding box center [634, 262] width 20 height 18
type input "[DATE]"
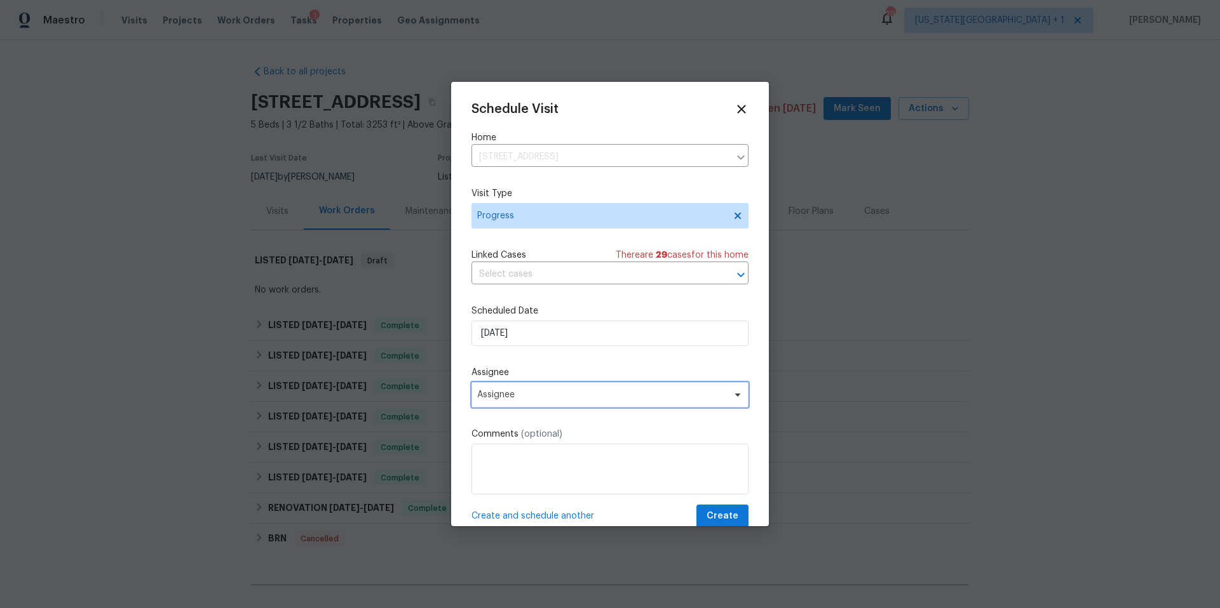
click at [520, 396] on span "Assignee" at bounding box center [601, 395] width 249 height 10
type input "[PERSON_NAME]"
click at [491, 467] on div "[PERSON_NAME]" at bounding box center [512, 465] width 67 height 13
click at [727, 518] on span "Create" at bounding box center [722, 517] width 32 height 16
